Goal: Task Accomplishment & Management: Manage account settings

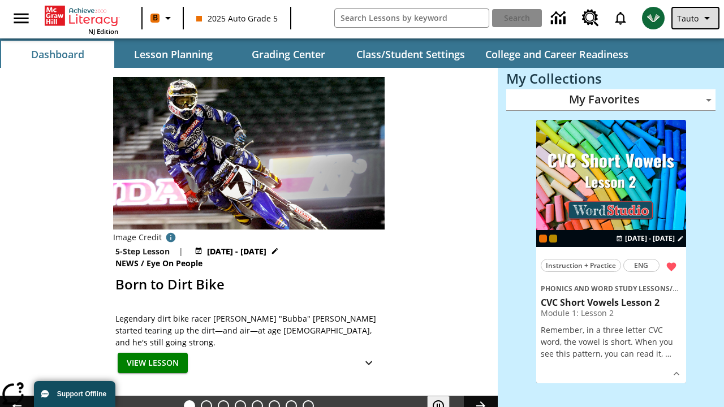
click at [696, 18] on span "Tauto" at bounding box center [687, 18] width 21 height 12
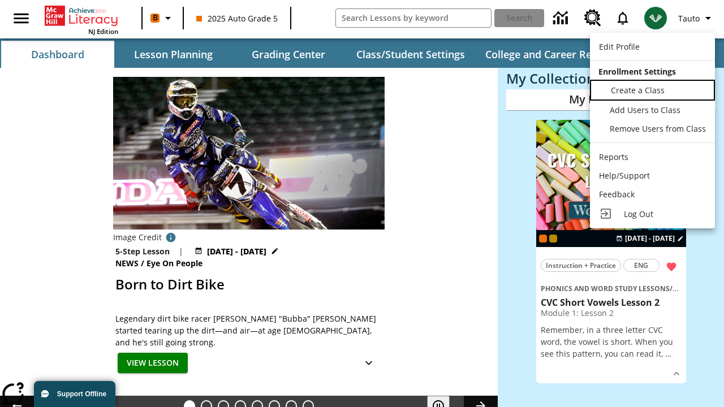
click at [652, 89] on span "Create a Class" at bounding box center [638, 90] width 54 height 11
click at [652, 110] on span "Add Users to Class" at bounding box center [646, 108] width 71 height 11
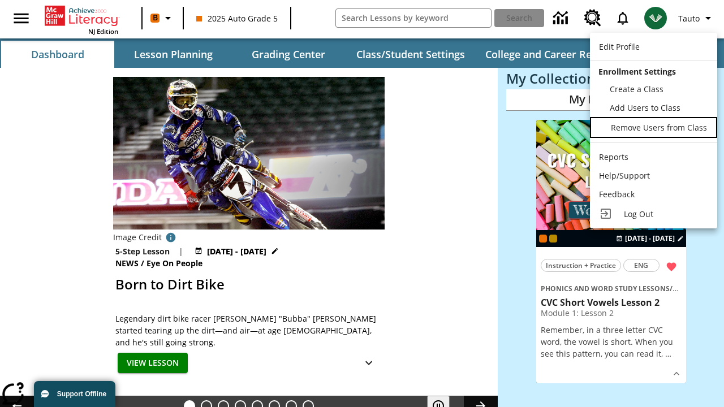
click at [652, 128] on span "Remove Users from Class" at bounding box center [659, 127] width 96 height 11
